Goal: Entertainment & Leisure: Consume media (video, audio)

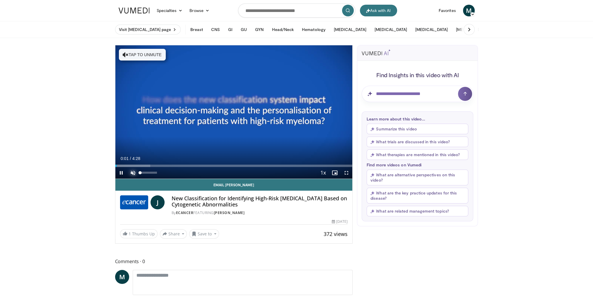
click at [134, 173] on span "Video Player" at bounding box center [133, 173] width 12 height 12
